Goal: Information Seeking & Learning: Learn about a topic

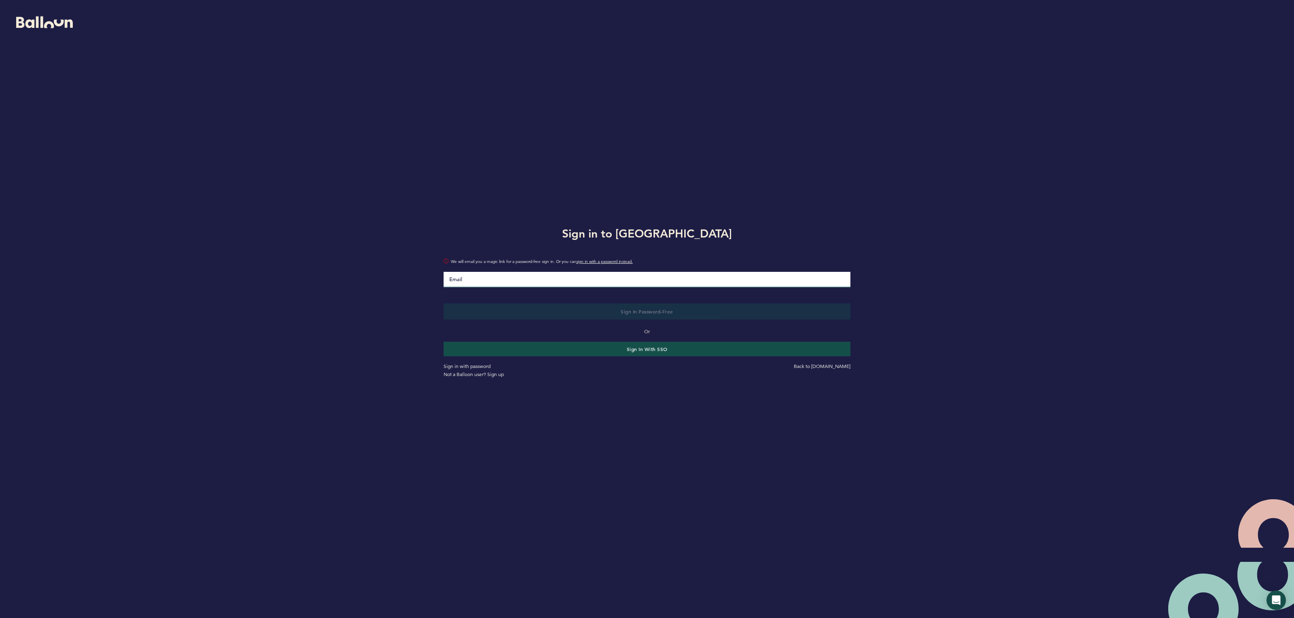
click at [461, 276] on input "Email" at bounding box center [646, 279] width 407 height 15
type input "sarah.gelles@pirates.com"
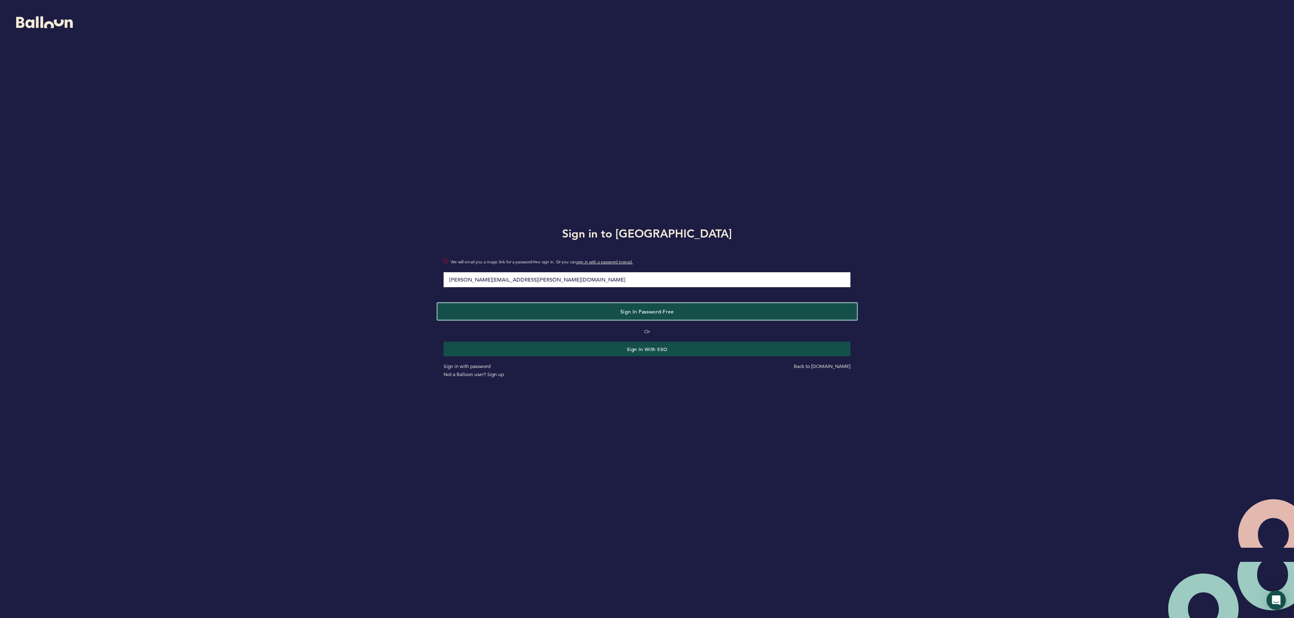
click at [549, 313] on button "Sign in Password-Free" at bounding box center [646, 311] width 419 height 17
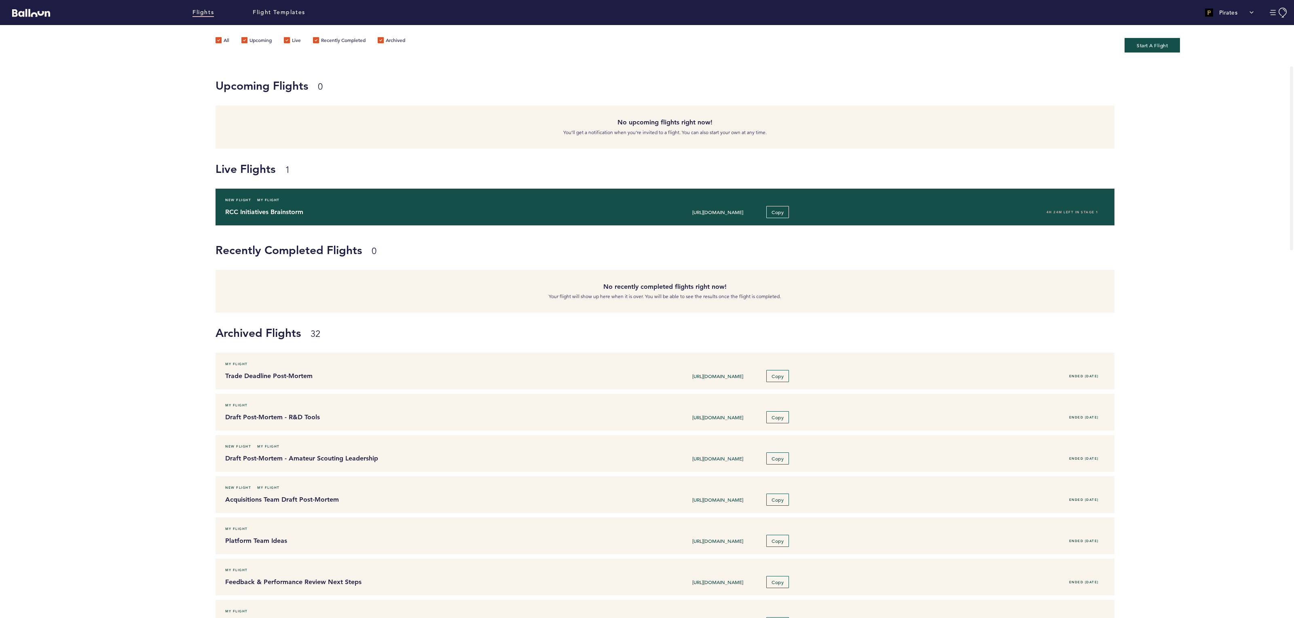
click at [443, 207] on h4 "RCC Initiatives Brainstorm" at bounding box center [404, 212] width 359 height 10
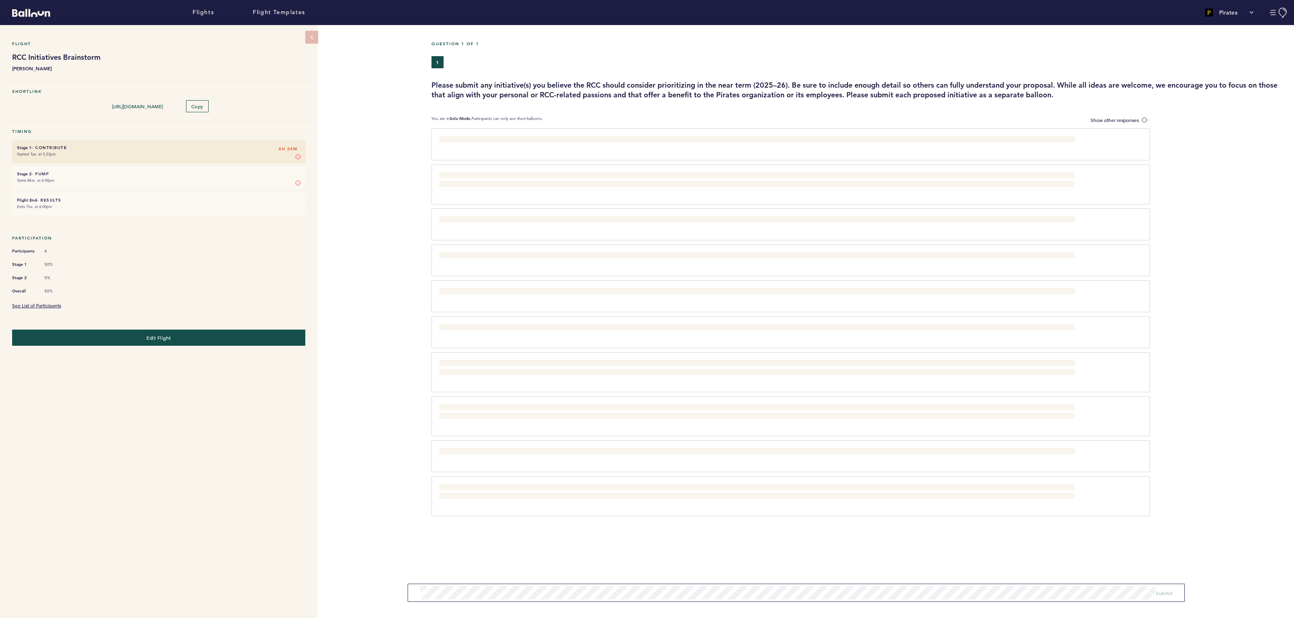
click at [1142, 114] on div "Question 1 of 1 1 Please submit any initiative(s) you believe the RCC should co…" at bounding box center [862, 321] width 862 height 593
click at [1142, 116] on label "Show other responses" at bounding box center [1119, 120] width 59 height 8
click at [0, 0] on input "Show other responses" at bounding box center [0, 0] width 0 height 0
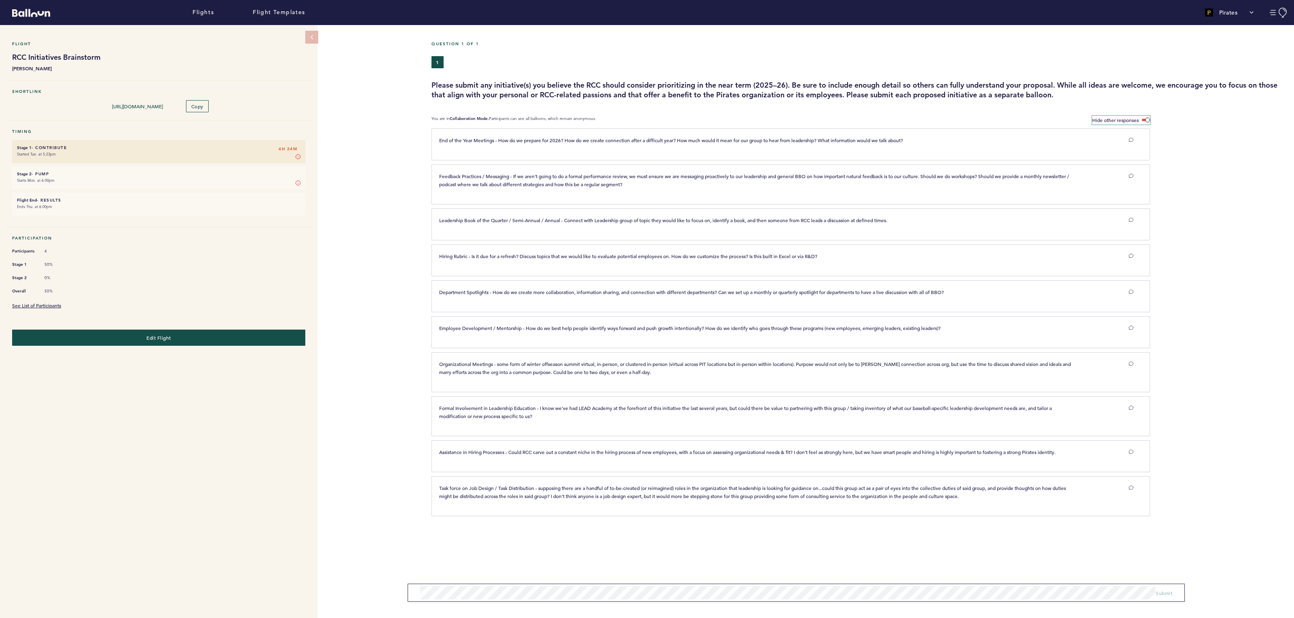
click at [1142, 116] on label "Hide other responses" at bounding box center [1121, 120] width 58 height 8
click at [0, 0] on input "Hide other responses" at bounding box center [0, 0] width 0 height 0
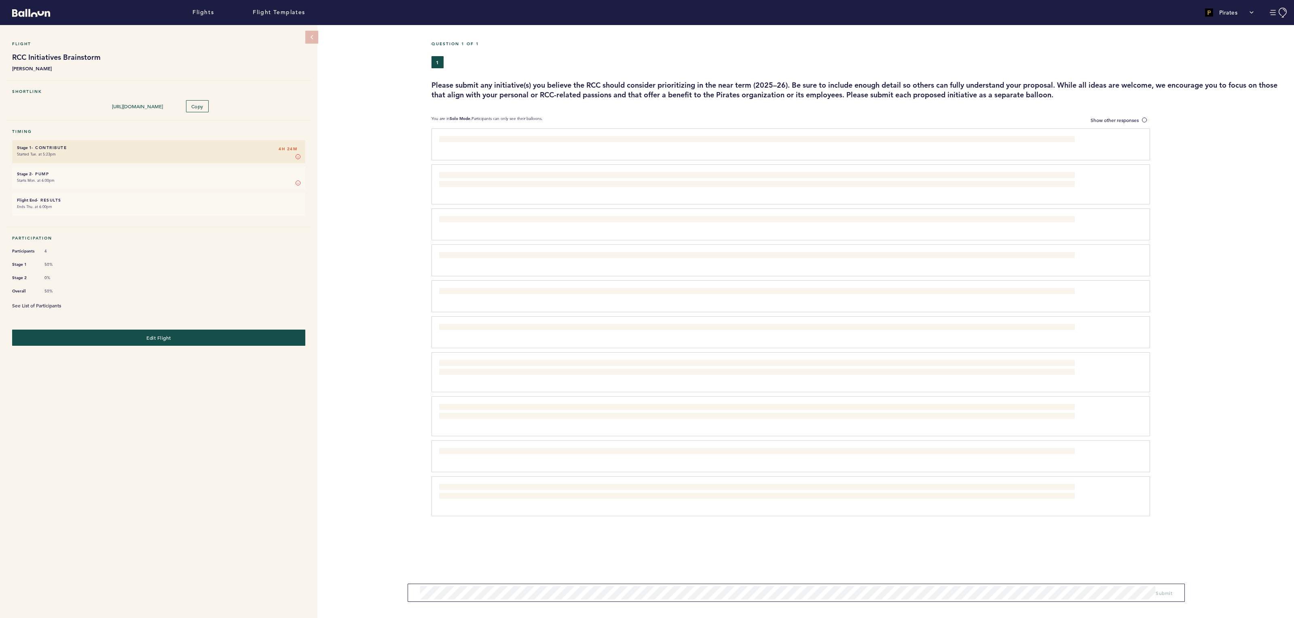
click at [46, 302] on link "See List of Participants" at bounding box center [36, 305] width 49 height 6
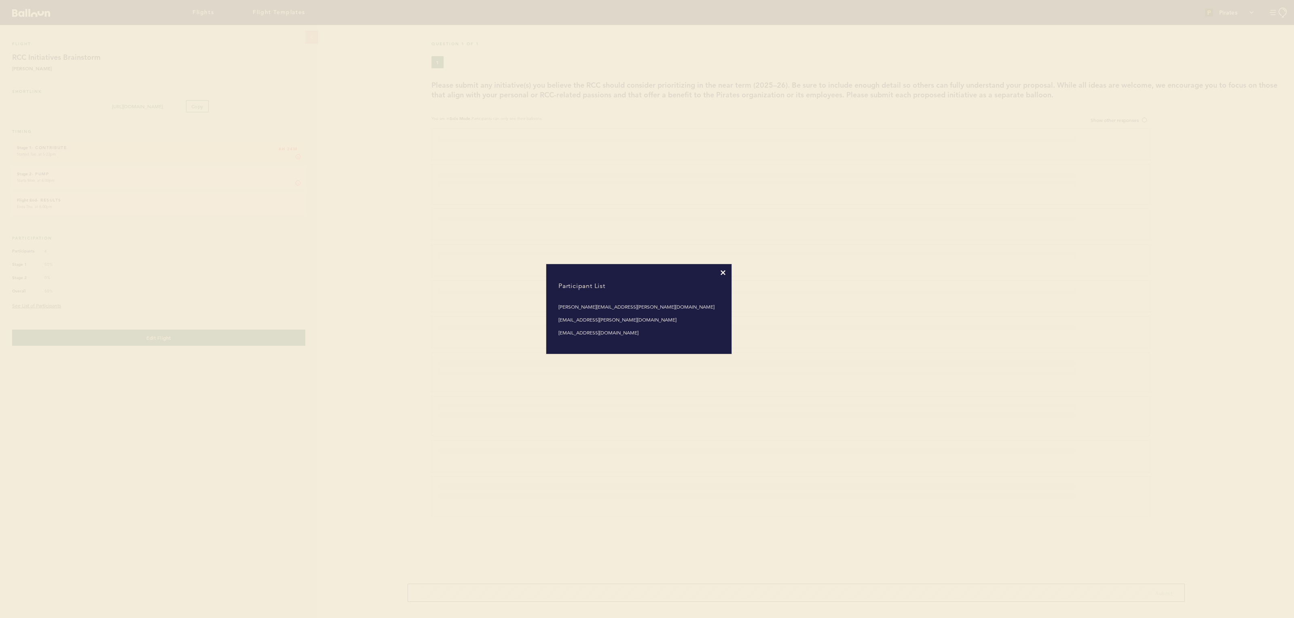
click at [720, 276] on h4 "Participant List" at bounding box center [638, 286] width 173 height 22
click at [724, 274] on icon at bounding box center [722, 272] width 5 height 5
